Goal: Task Accomplishment & Management: Complete application form

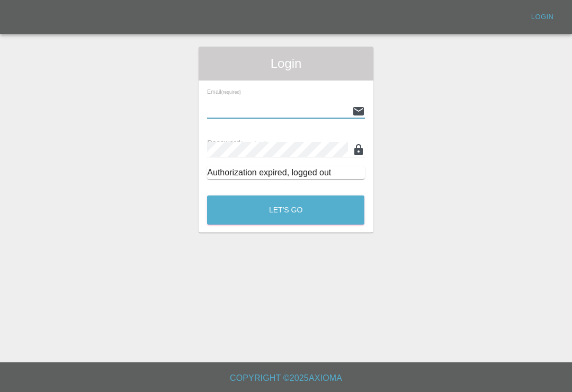
click at [323, 109] on input "text" at bounding box center [277, 110] width 140 height 15
type input "[EMAIL_ADDRESS][DOMAIN_NAME]"
click at [285, 210] on button "Let's Go" at bounding box center [285, 209] width 157 height 29
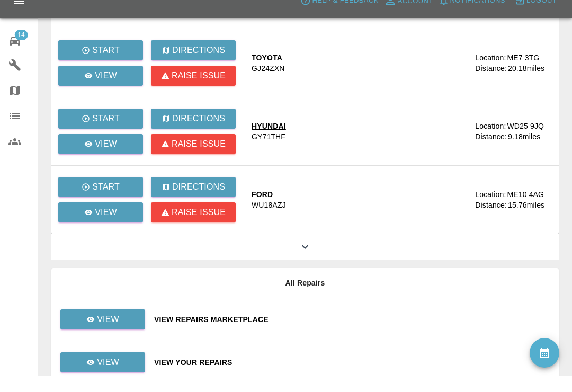
scroll to position [127, 0]
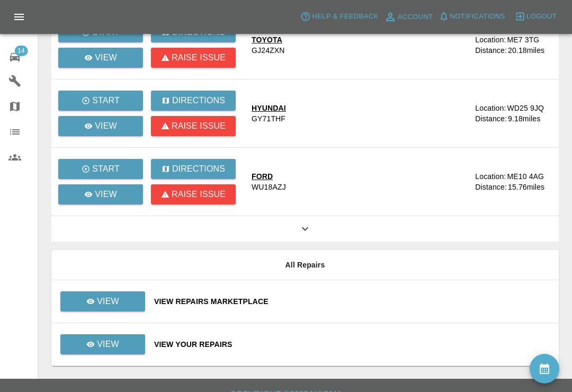
click at [376, 302] on div "View Repairs Marketplace" at bounding box center [352, 301] width 396 height 11
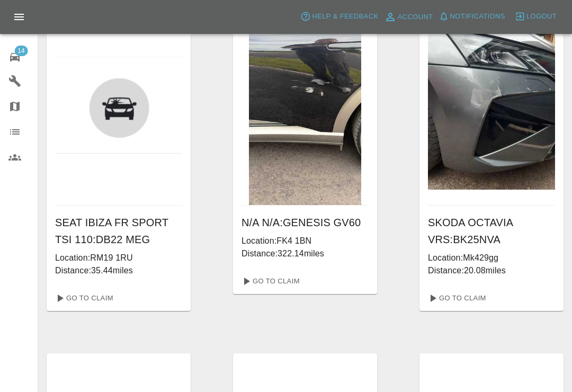
scroll to position [42, 0]
click at [473, 295] on link "Go To Claim" at bounding box center [456, 298] width 65 height 17
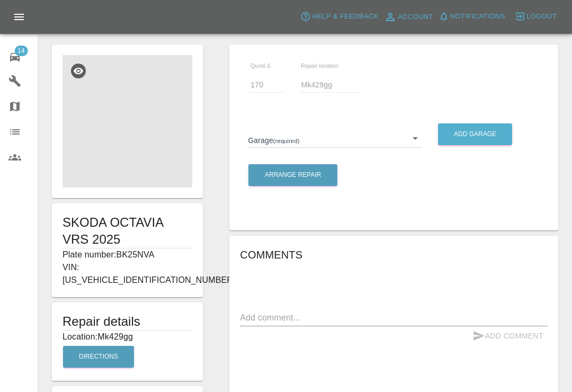
scroll to position [6, 0]
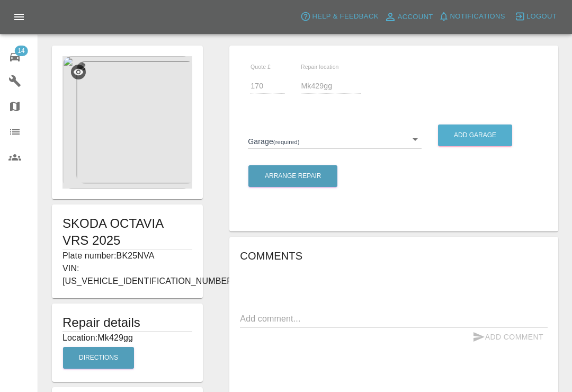
click at [408, 140] on body "Axioma Help & Feedback Account Notifications 0 Logout 14 Repair home Garages Ma…" at bounding box center [286, 342] width 572 height 696
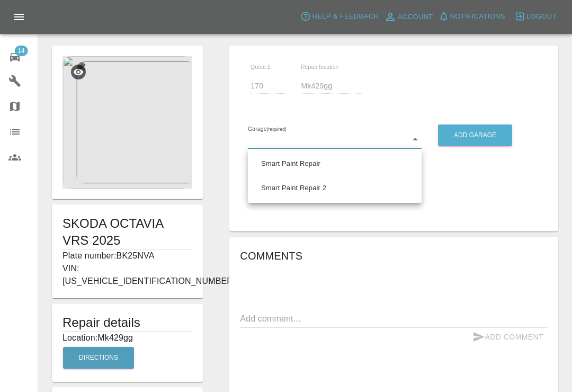
click at [310, 164] on li "Smart Paint Repair" at bounding box center [334, 163] width 168 height 24
type input "679a0979904d91245c525316"
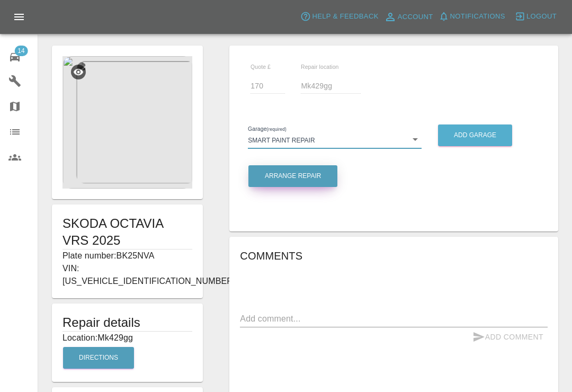
click at [310, 173] on button "Arrange Repair" at bounding box center [292, 176] width 89 height 22
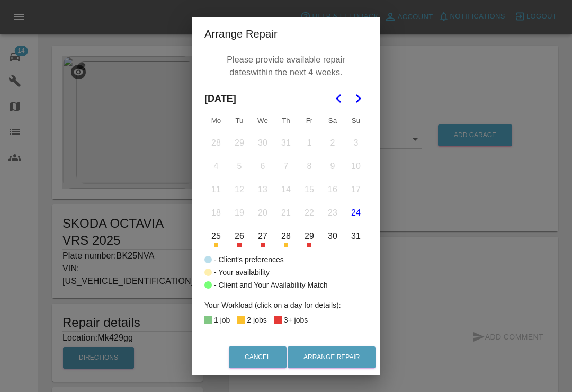
click at [356, 97] on icon "Go to the Next Month" at bounding box center [358, 98] width 13 height 13
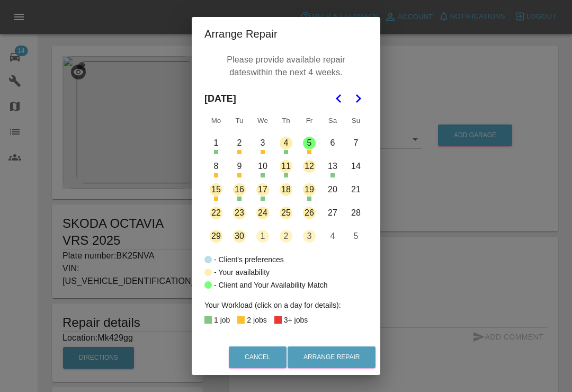
click at [213, 149] on button "1" at bounding box center [216, 143] width 22 height 22
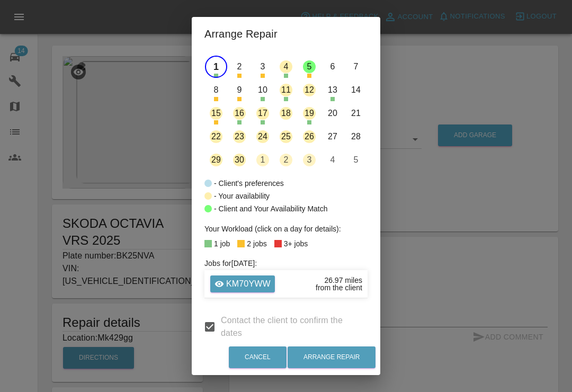
scroll to position [77, 0]
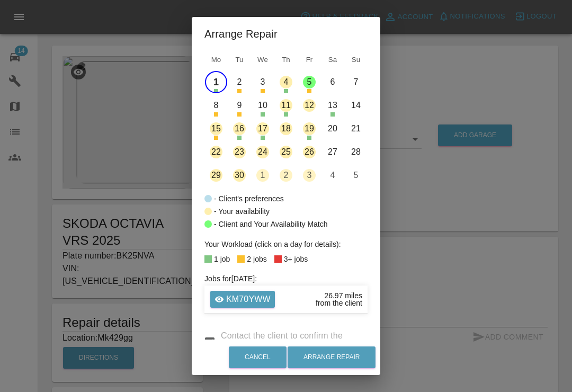
click at [217, 85] on button "1" at bounding box center [216, 82] width 22 height 22
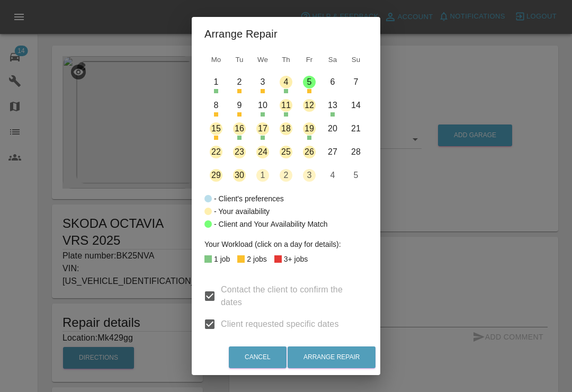
scroll to position [55, 0]
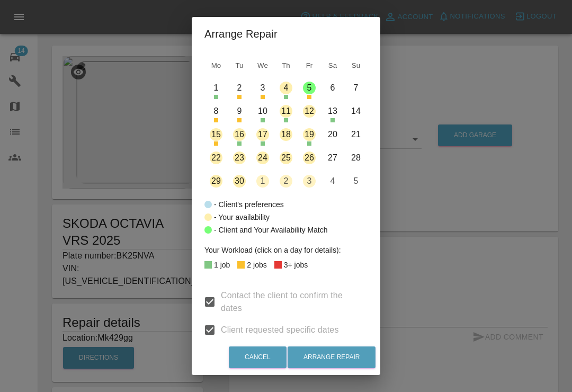
click at [244, 92] on button "2" at bounding box center [239, 88] width 22 height 22
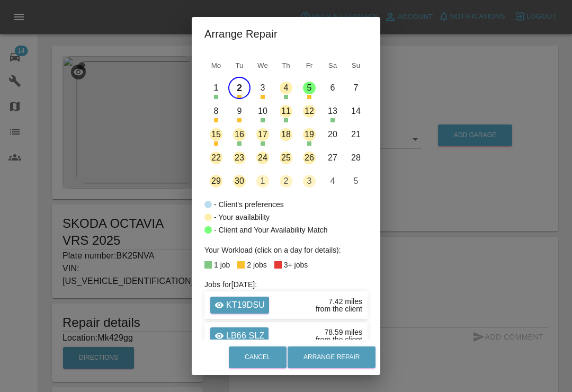
click at [259, 91] on button "3" at bounding box center [263, 88] width 22 height 22
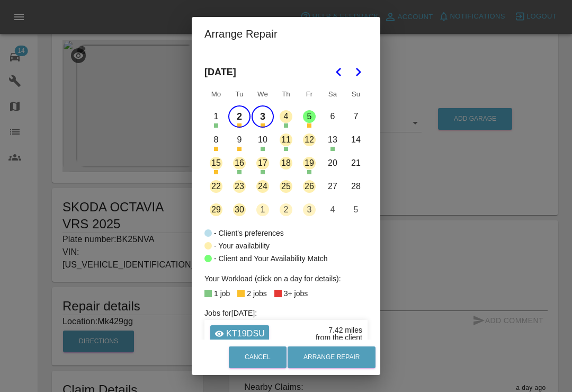
scroll to position [15, 0]
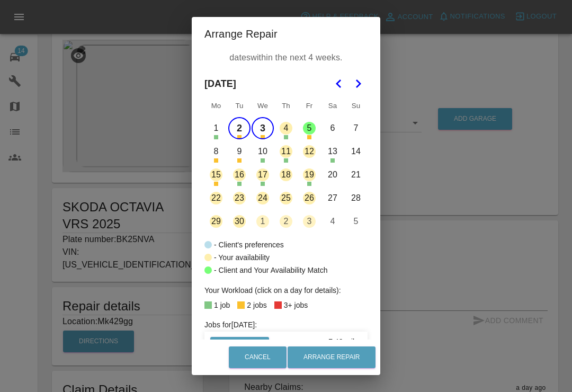
click at [265, 128] on button "3" at bounding box center [263, 128] width 22 height 22
click at [287, 128] on button "4" at bounding box center [286, 128] width 22 height 22
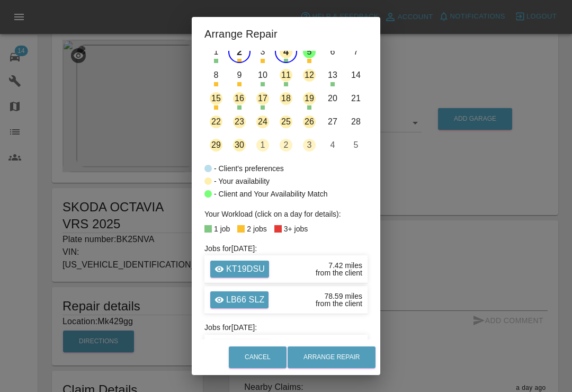
scroll to position [45, 0]
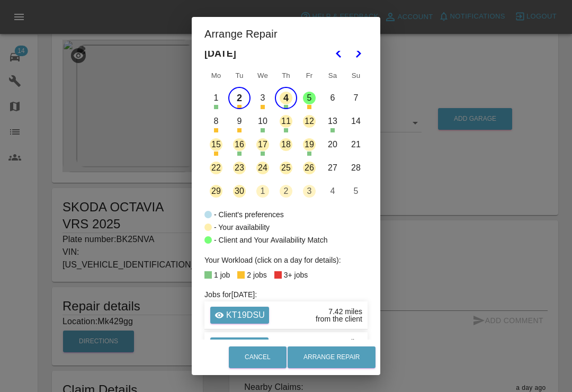
click at [285, 100] on button "4" at bounding box center [286, 98] width 22 height 22
click at [309, 101] on button "5" at bounding box center [309, 98] width 22 height 22
click at [310, 101] on button "5" at bounding box center [309, 98] width 22 height 22
click at [217, 122] on button "8" at bounding box center [216, 121] width 22 height 22
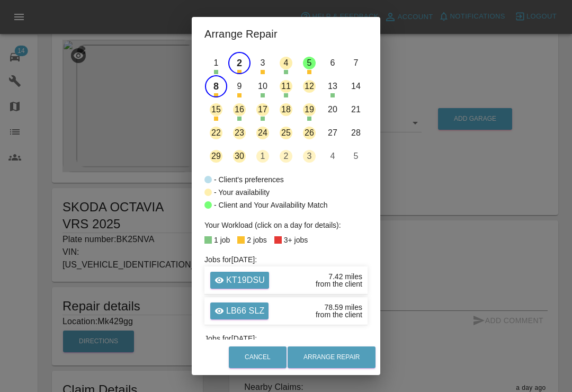
scroll to position [92, 0]
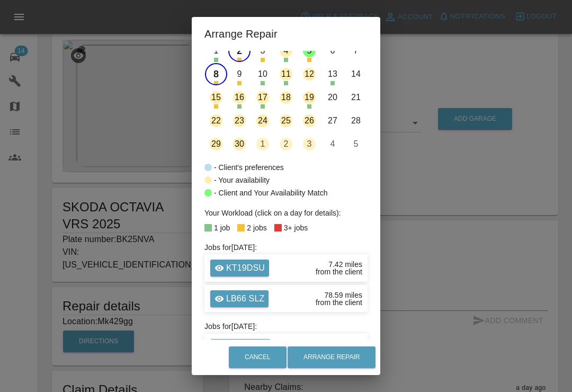
click at [241, 76] on button "9" at bounding box center [239, 74] width 22 height 22
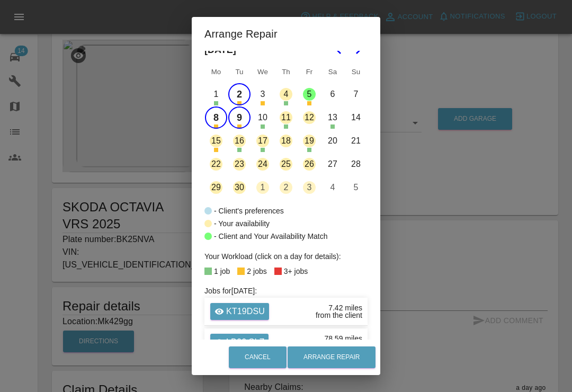
scroll to position [46, 0]
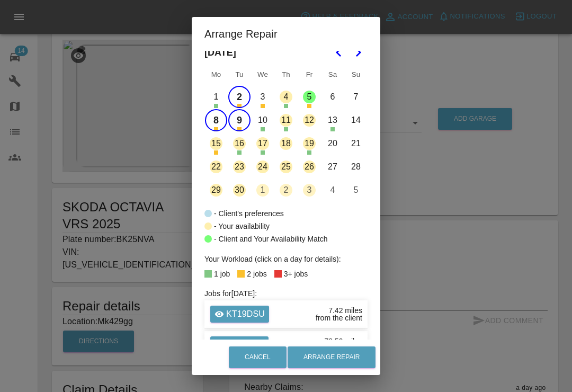
click at [244, 124] on button "9" at bounding box center [239, 120] width 22 height 22
click at [261, 127] on button "10" at bounding box center [263, 120] width 22 height 22
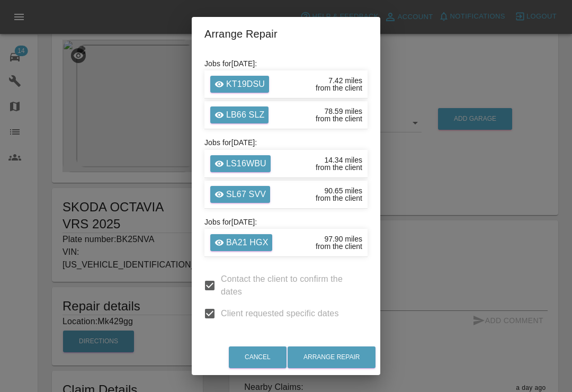
scroll to position [275, 0]
click at [350, 355] on button "Arrange Repair" at bounding box center [332, 357] width 88 height 22
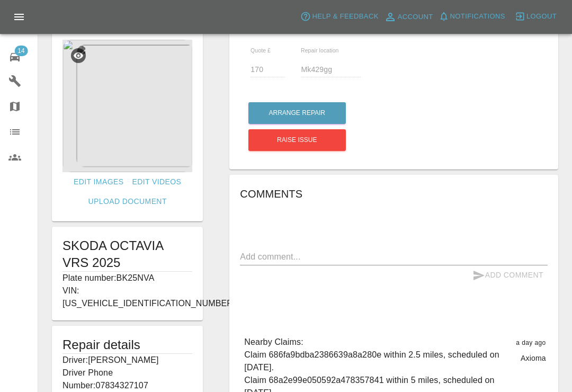
scroll to position [16, 0]
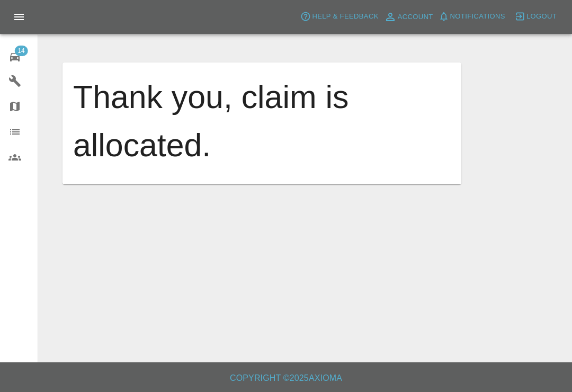
click at [20, 56] on span "14" at bounding box center [20, 51] width 13 height 11
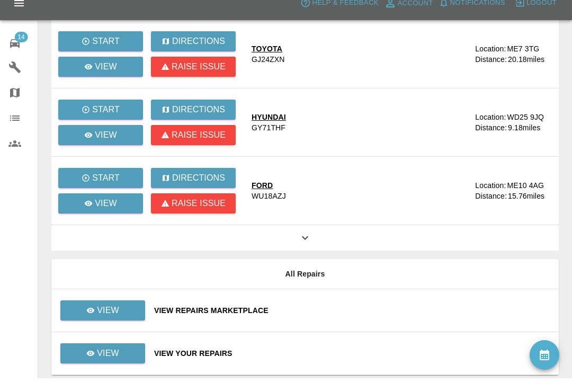
scroll to position [127, 0]
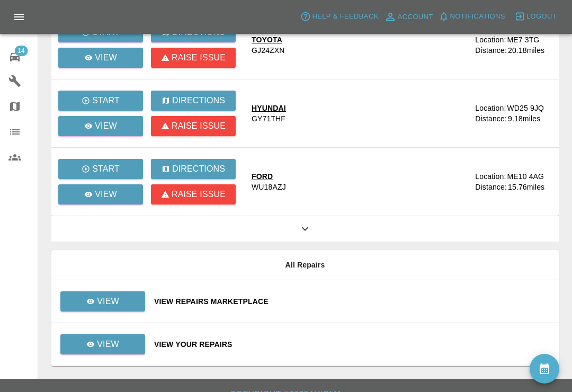
click at [381, 294] on td "View Repairs Marketplace" at bounding box center [352, 301] width 413 height 43
click at [392, 302] on div "View Repairs Marketplace" at bounding box center [352, 301] width 396 height 11
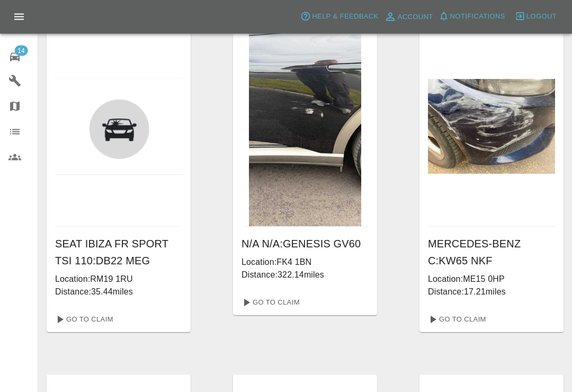
scroll to position [21, 0]
click at [459, 317] on link "Go To Claim" at bounding box center [456, 319] width 65 height 17
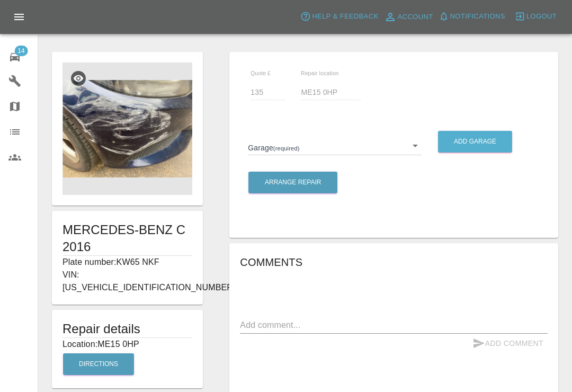
click at [410, 141] on body "Axioma Help & Feedback Account Notifications 0 Logout 14 Repair home Garages Ma…" at bounding box center [286, 335] width 572 height 670
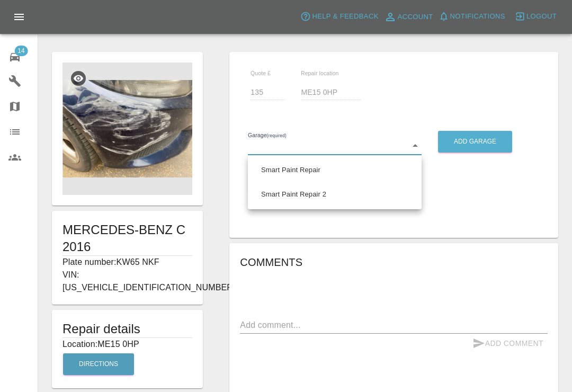
click at [326, 195] on li "Smart Paint Repair 2" at bounding box center [334, 194] width 168 height 24
type input "68777e42aa6a988063456d0d"
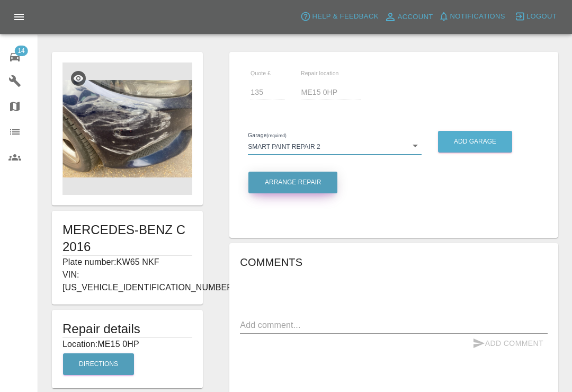
click at [324, 182] on button "Arrange Repair" at bounding box center [292, 183] width 89 height 22
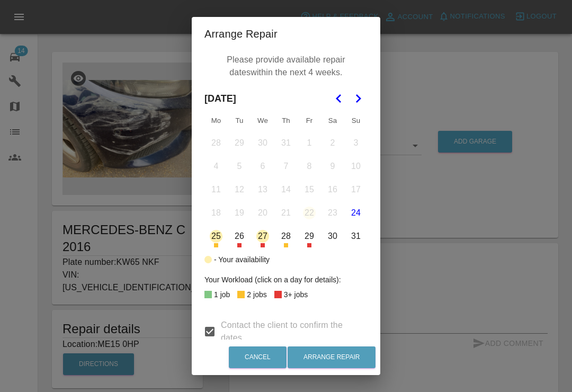
click at [288, 239] on button "28" at bounding box center [286, 236] width 22 height 22
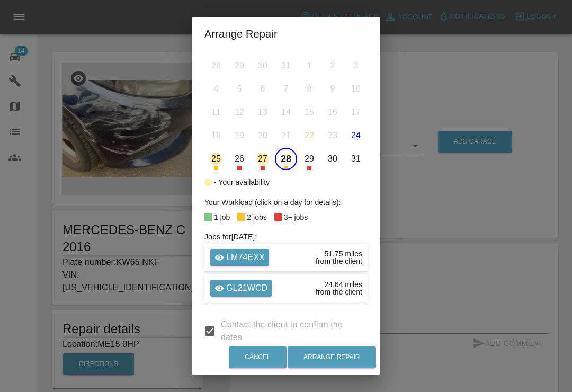
scroll to position [61, 0]
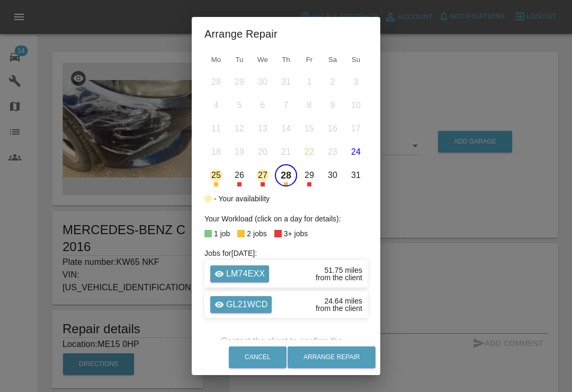
click at [288, 273] on div "LM74EXX 51.75 miles from the client" at bounding box center [285, 274] width 163 height 28
click at [344, 274] on div "from the client" at bounding box center [339, 277] width 47 height 7
click at [227, 276] on p "LM74EXX" at bounding box center [245, 273] width 39 height 13
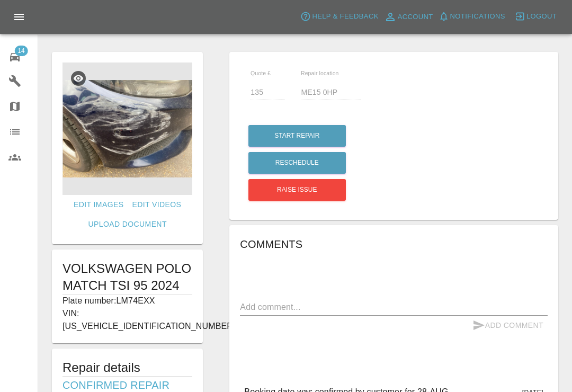
type input "250"
type input "SG3 6AH"
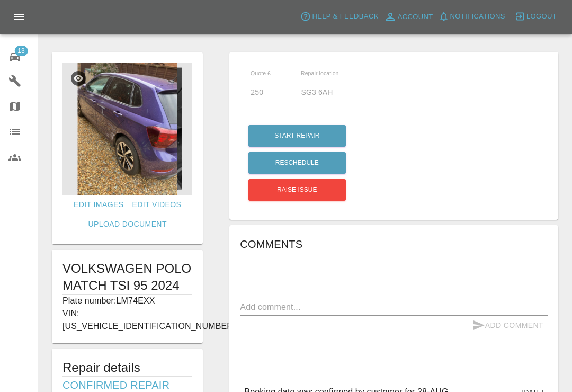
scroll to position [16, 0]
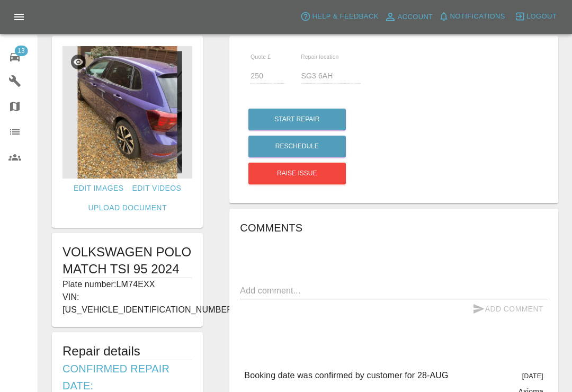
type input "135"
type input "ME15 0HP"
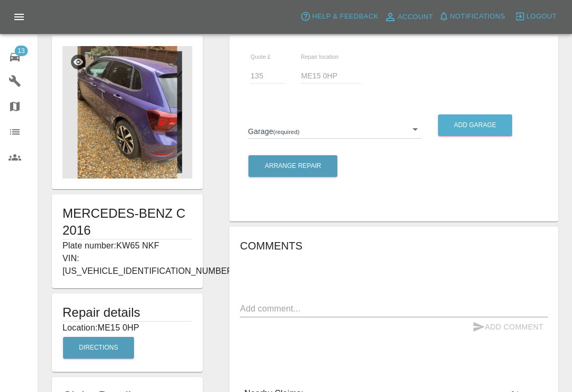
click at [20, 57] on icon at bounding box center [15, 57] width 10 height 8
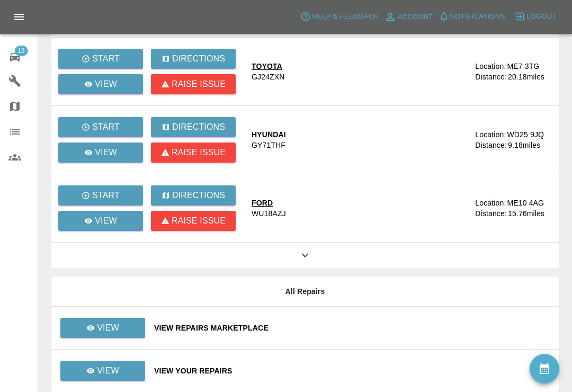
scroll to position [127, 0]
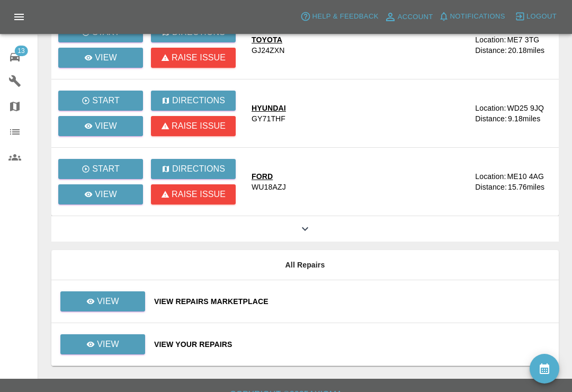
click at [390, 300] on div "View Repairs Marketplace" at bounding box center [352, 301] width 396 height 11
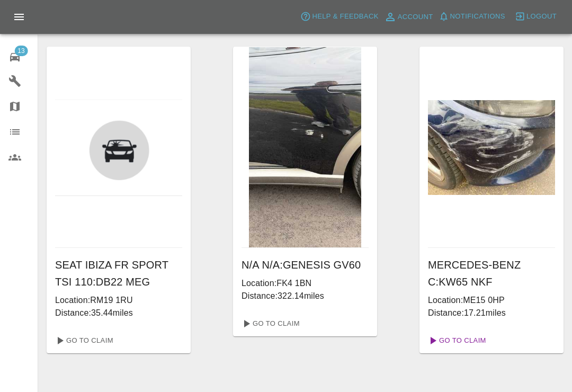
click at [467, 341] on link "Go To Claim" at bounding box center [456, 340] width 65 height 17
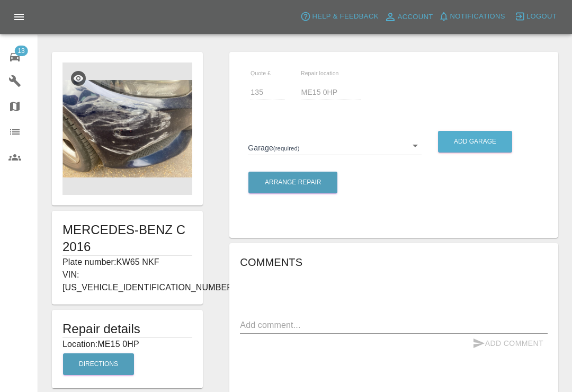
click at [417, 146] on body "Axioma Help & Feedback Account Notifications 0 Logout 13 Repair home Garages Ma…" at bounding box center [286, 335] width 572 height 670
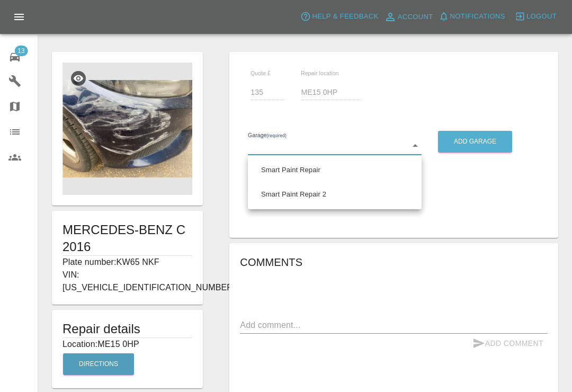
click at [305, 191] on li "Smart Paint Repair 2" at bounding box center [334, 194] width 168 height 24
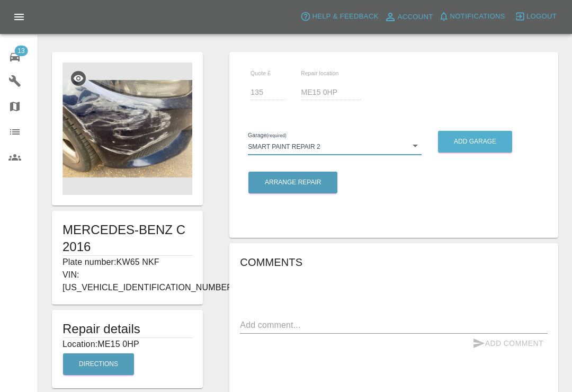
type input "68777e42aa6a988063456d0d"
click at [314, 187] on button "Arrange Repair" at bounding box center [292, 183] width 89 height 22
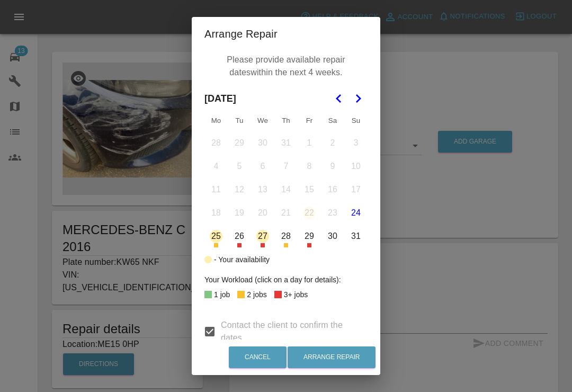
click at [354, 100] on icon "Go to the Next Month" at bounding box center [358, 98] width 13 height 13
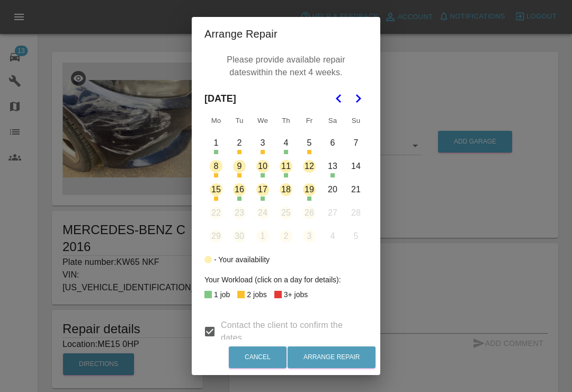
click at [218, 146] on button "1" at bounding box center [216, 143] width 22 height 22
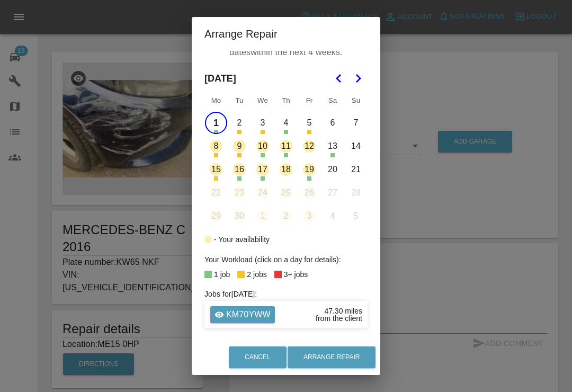
scroll to position [20, 0]
click at [211, 121] on button "1" at bounding box center [216, 123] width 22 height 22
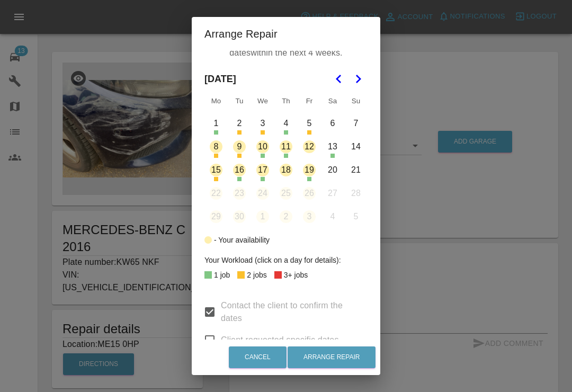
click at [240, 154] on button "9" at bounding box center [239, 147] width 22 height 22
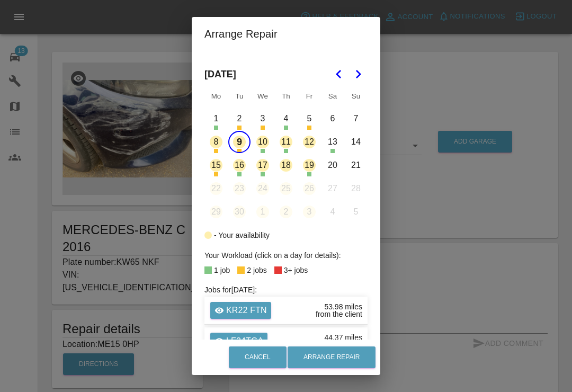
scroll to position [27, 0]
